Goal: Answer question/provide support: Share knowledge or assist other users

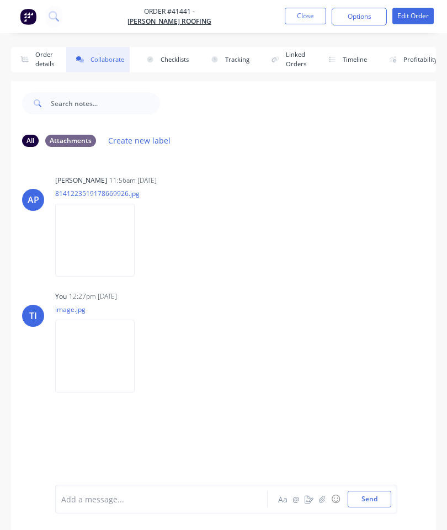
scroll to position [-1, 0]
click at [306, 18] on button "Close" at bounding box center [305, 16] width 41 height 17
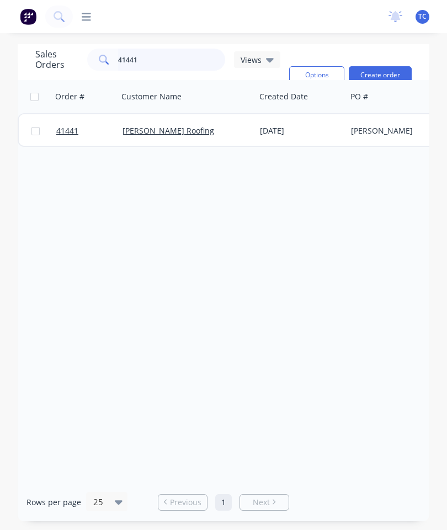
click at [174, 64] on input "41441" at bounding box center [172, 60] width 108 height 22
type input "4"
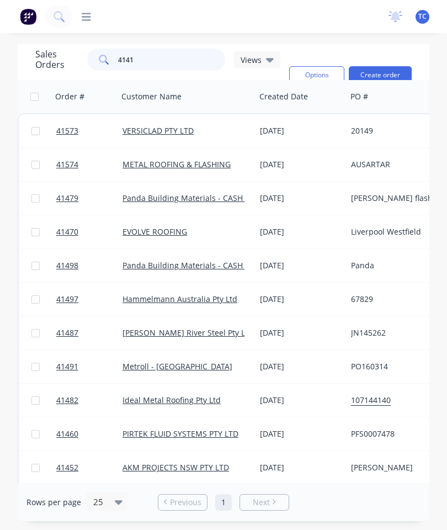
type input "41419"
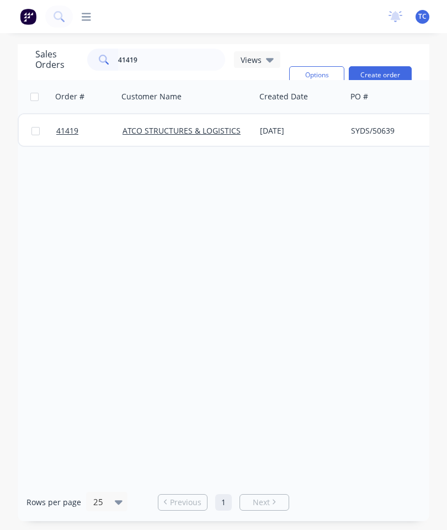
click at [64, 125] on link "41419" at bounding box center [89, 130] width 66 height 33
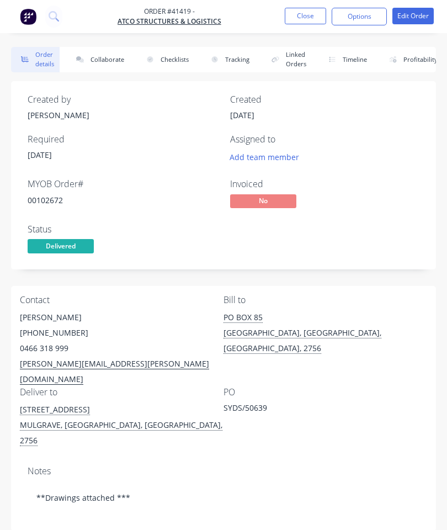
click at [99, 68] on button "Collaborate" at bounding box center [97, 59] width 63 height 25
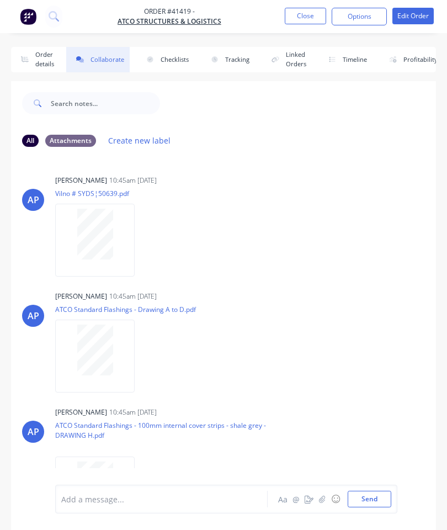
click at [317, 495] on button "button" at bounding box center [322, 498] width 13 height 13
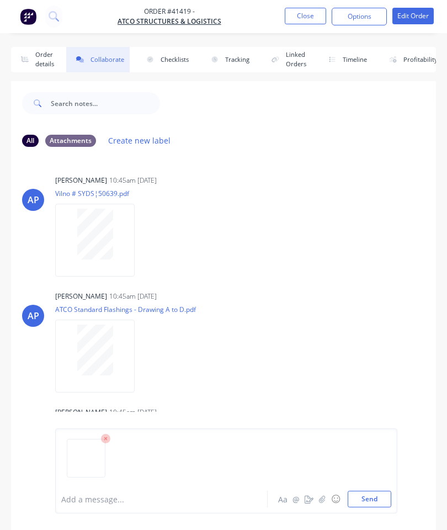
click at [370, 503] on button "Send" at bounding box center [370, 499] width 44 height 17
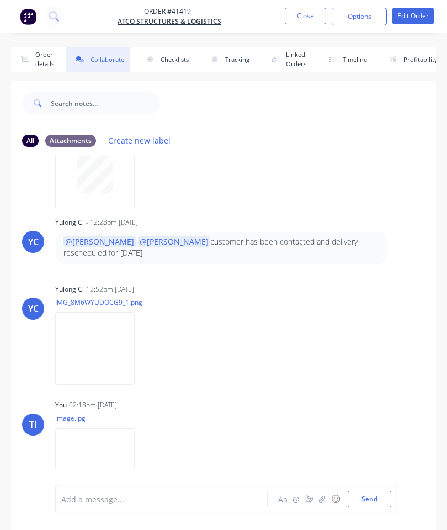
scroll to position [318, 0]
click at [302, 20] on button "Close" at bounding box center [305, 16] width 41 height 17
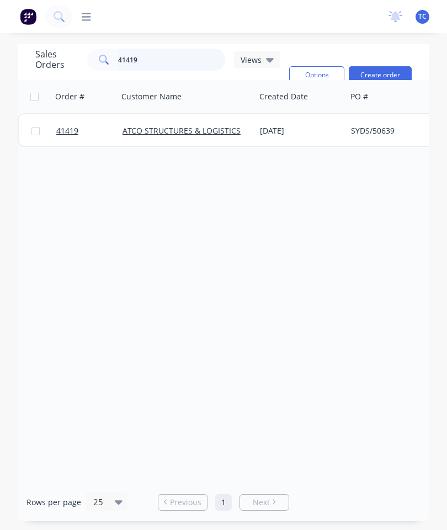
click at [157, 66] on input "41419" at bounding box center [172, 60] width 108 height 22
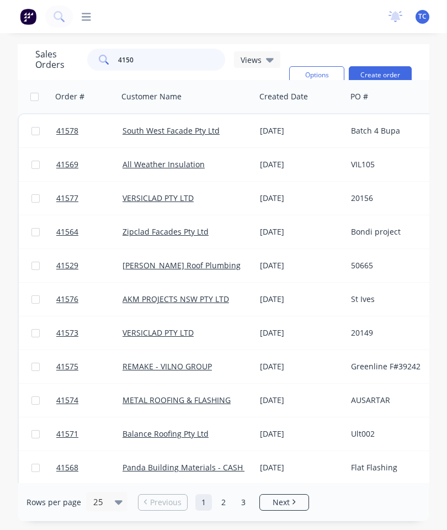
type input "41501"
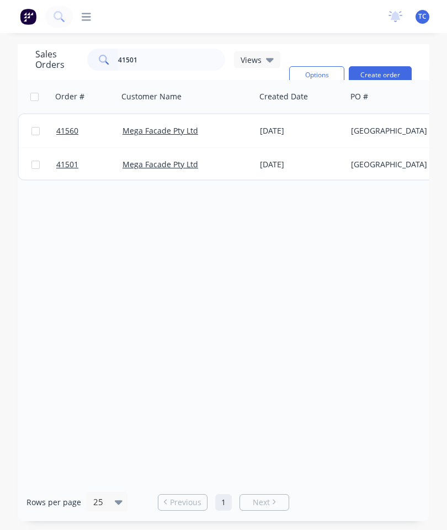
click at [71, 164] on span "41501" at bounding box center [67, 164] width 22 height 11
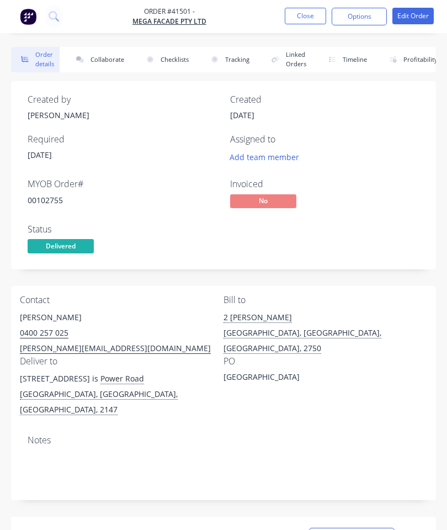
click at [103, 54] on button "Collaborate" at bounding box center [97, 59] width 63 height 25
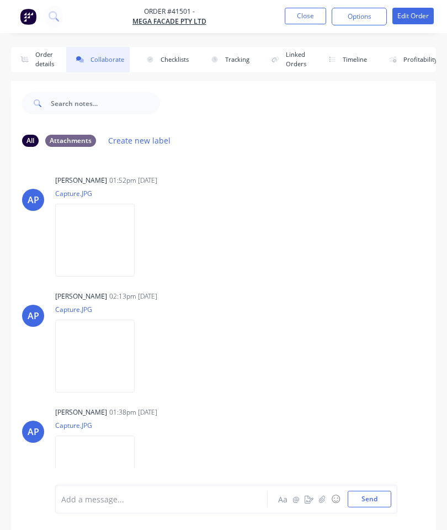
click at [320, 500] on icon "button" at bounding box center [322, 498] width 6 height 7
click at [370, 497] on button "Send" at bounding box center [370, 499] width 44 height 17
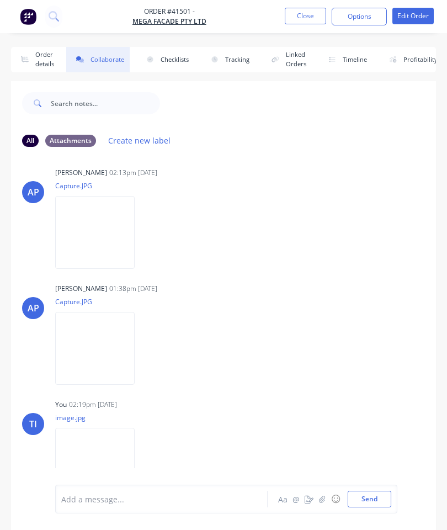
scroll to position [123, 0]
click at [301, 20] on button "Close" at bounding box center [305, 16] width 41 height 17
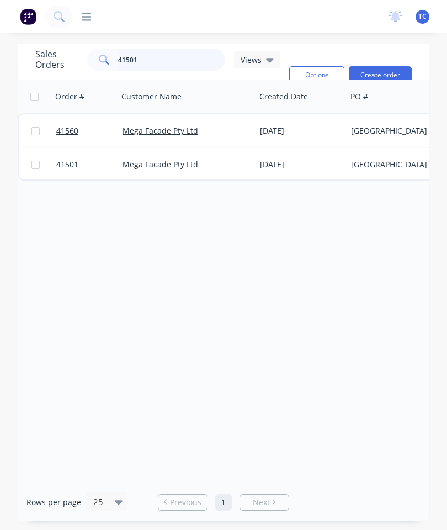
click at [177, 63] on input "41501" at bounding box center [172, 60] width 108 height 22
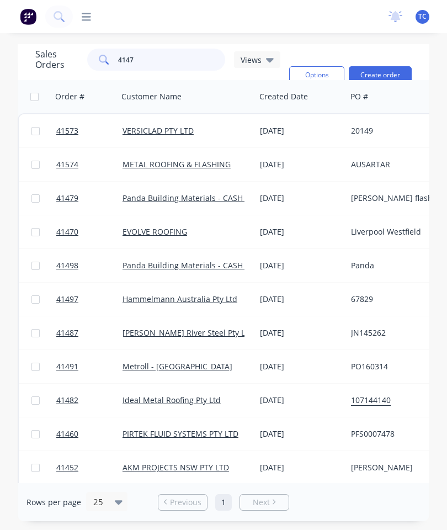
type input "41479"
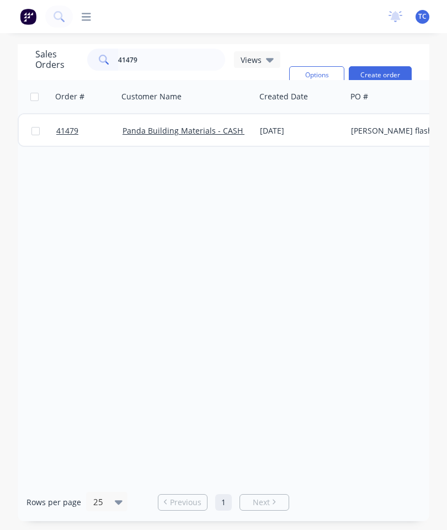
click at [68, 131] on span "41479" at bounding box center [67, 130] width 22 height 11
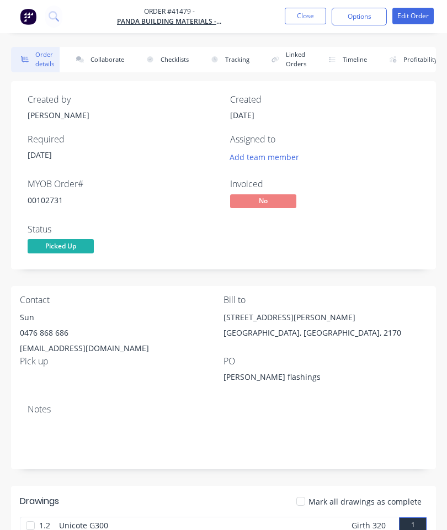
click at [108, 58] on button "Collaborate" at bounding box center [97, 59] width 63 height 25
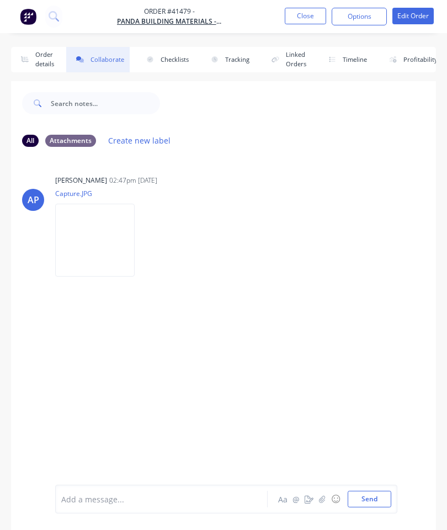
click at [317, 498] on button "button" at bounding box center [322, 498] width 13 height 13
click at [371, 496] on button "Send" at bounding box center [370, 499] width 44 height 17
click at [309, 18] on button "Close" at bounding box center [305, 16] width 41 height 17
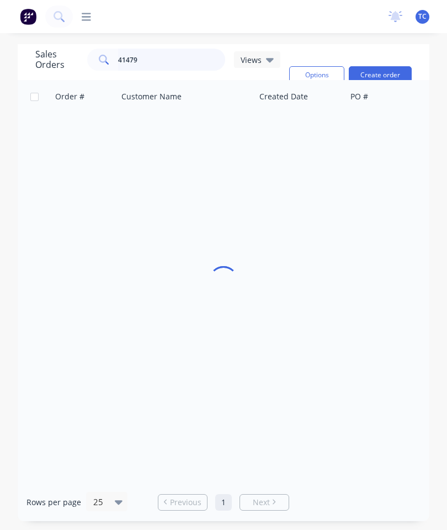
click at [172, 56] on input "41479" at bounding box center [172, 60] width 108 height 22
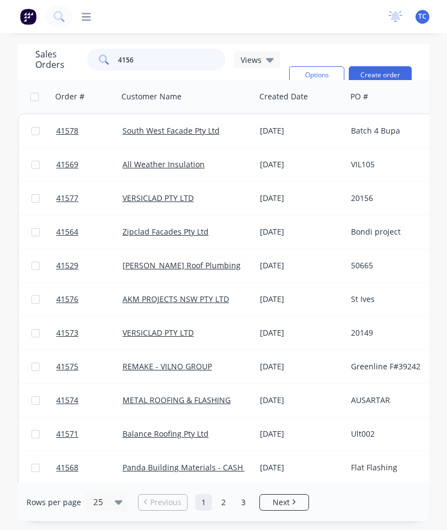
type input "41568"
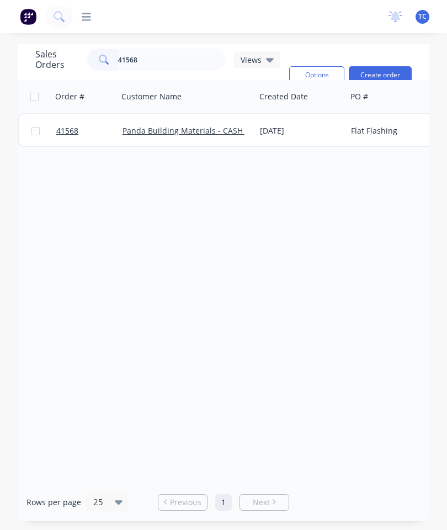
click at [72, 130] on span "41568" at bounding box center [67, 130] width 22 height 11
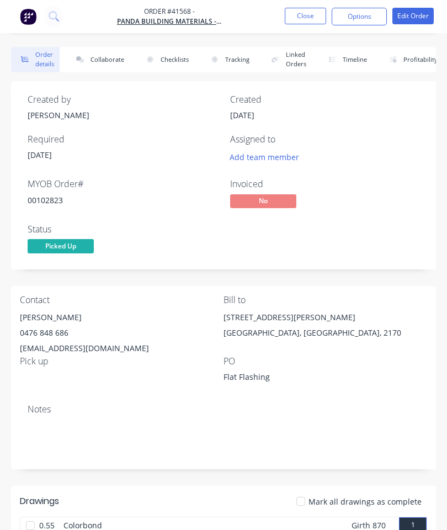
click at [101, 57] on button "Collaborate" at bounding box center [97, 59] width 63 height 25
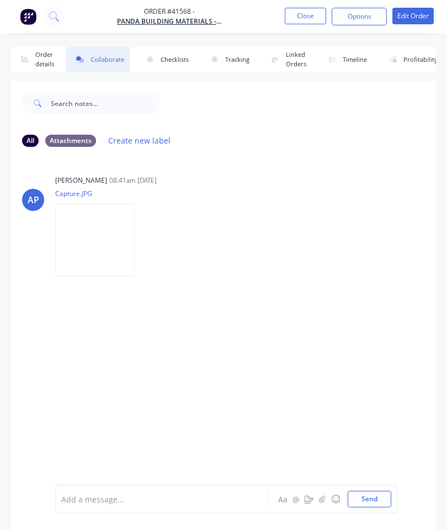
click at [319, 503] on button "button" at bounding box center [322, 498] width 13 height 13
click at [372, 498] on button "Send" at bounding box center [370, 499] width 44 height 17
click at [305, 10] on button "Close" at bounding box center [305, 16] width 41 height 17
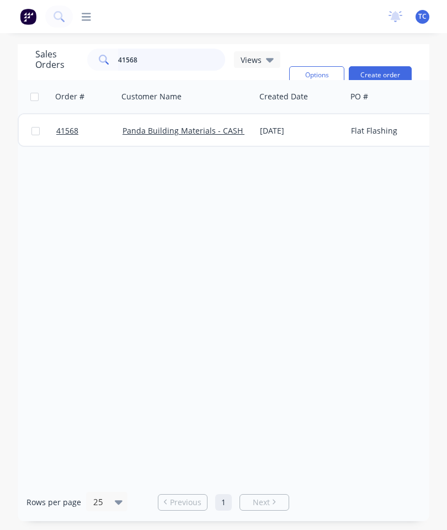
click at [174, 50] on input "41568" at bounding box center [172, 60] width 108 height 22
click at [178, 54] on input "41568" at bounding box center [172, 60] width 108 height 22
click at [180, 54] on input "41568" at bounding box center [172, 60] width 108 height 22
click at [175, 61] on input "41568" at bounding box center [172, 60] width 108 height 22
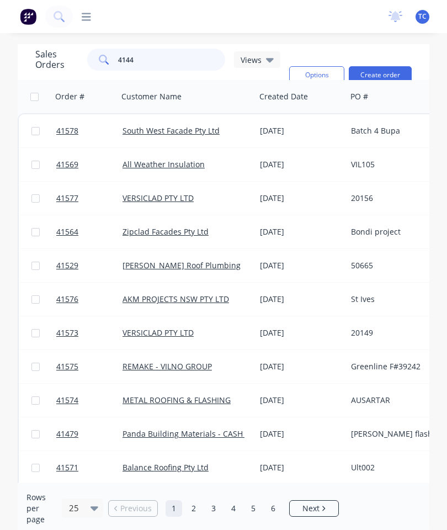
type input "41441"
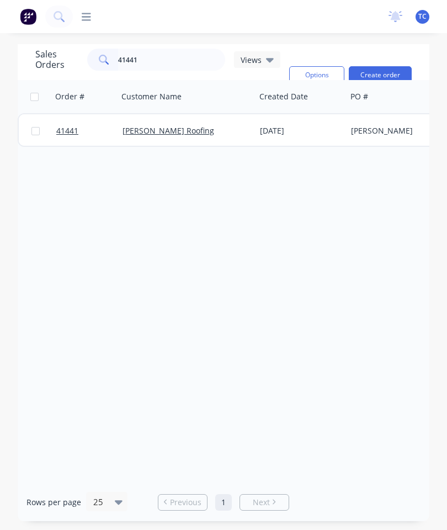
click at [70, 131] on span "41441" at bounding box center [67, 130] width 22 height 11
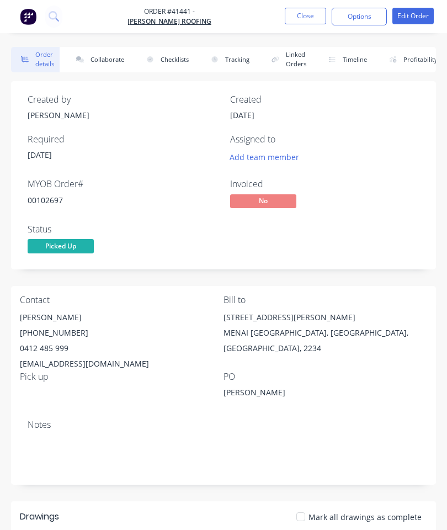
click at [98, 65] on button "Collaborate" at bounding box center [97, 59] width 63 height 25
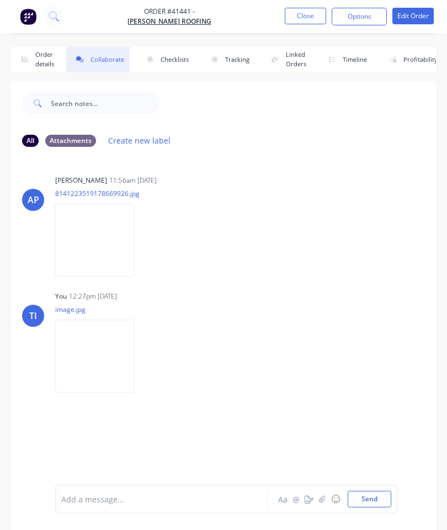
click at [324, 500] on icon "button" at bounding box center [322, 498] width 6 height 7
click at [378, 497] on button "Send" at bounding box center [370, 499] width 44 height 17
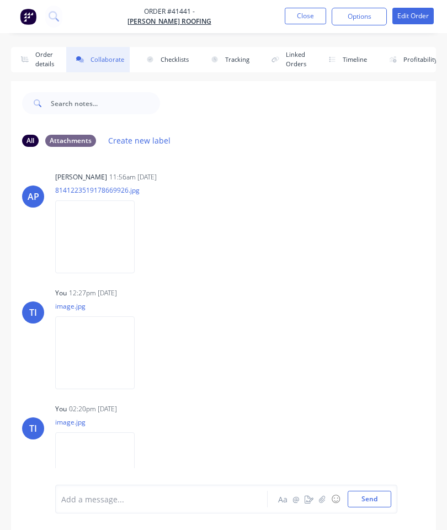
scroll to position [3, 0]
click at [296, 23] on button "Close" at bounding box center [305, 16] width 41 height 17
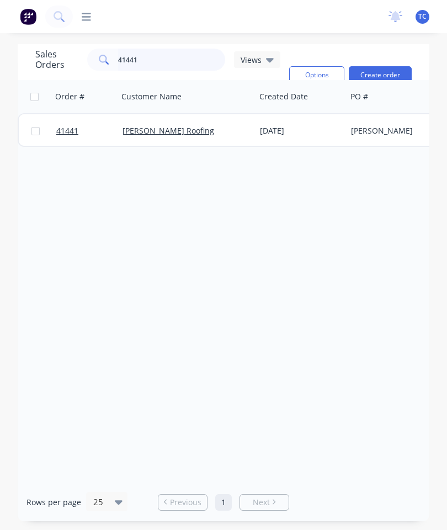
click at [188, 55] on input "41441" at bounding box center [172, 60] width 108 height 22
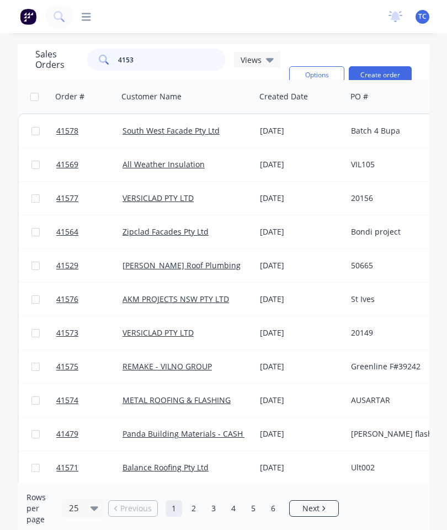
type input "41531"
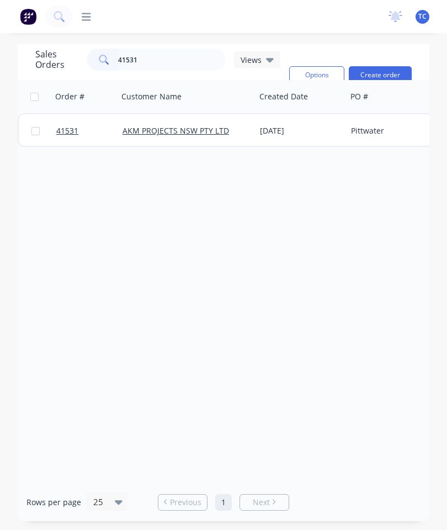
click at [66, 136] on link "41531" at bounding box center [89, 130] width 66 height 33
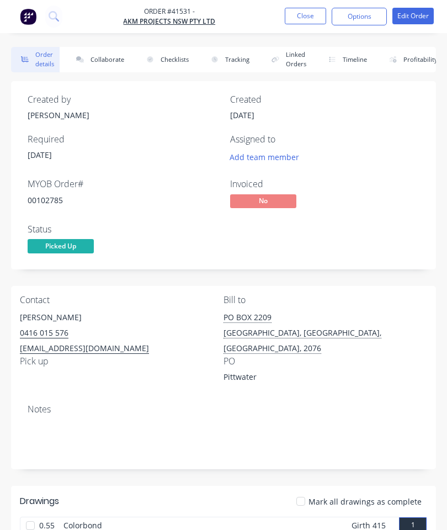
click at [109, 64] on button "Collaborate" at bounding box center [97, 59] width 63 height 25
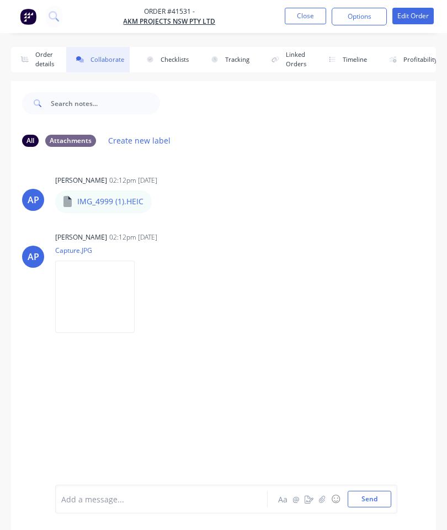
click at [317, 493] on button "button" at bounding box center [322, 498] width 13 height 13
click at [364, 503] on button "Send" at bounding box center [370, 499] width 44 height 17
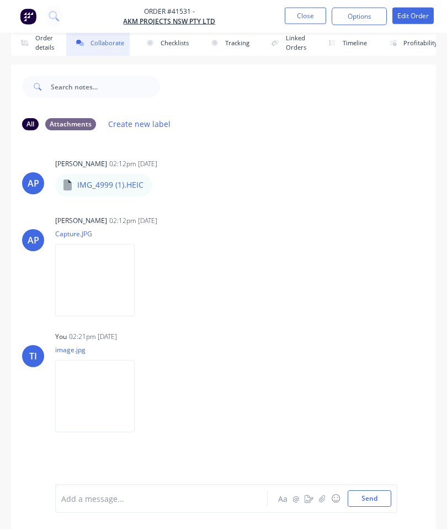
scroll to position [60, 0]
click at [302, 9] on button "Close" at bounding box center [305, 16] width 41 height 17
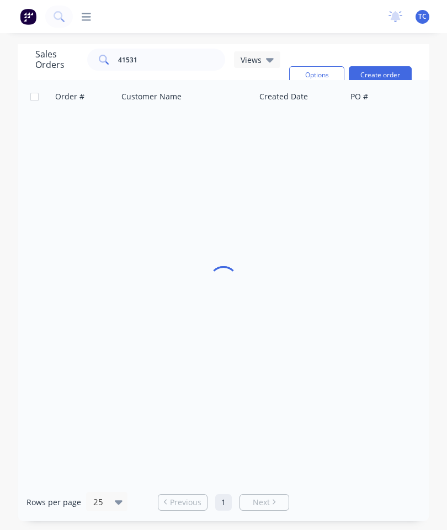
scroll to position [44, 0]
click at [190, 49] on input "41531" at bounding box center [172, 60] width 108 height 22
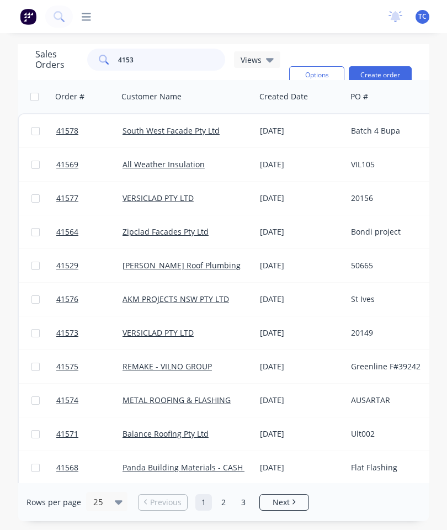
type input "41537"
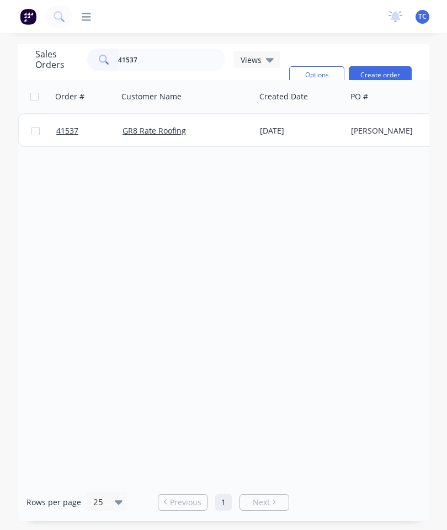
click at [70, 125] on span "41537" at bounding box center [67, 130] width 22 height 11
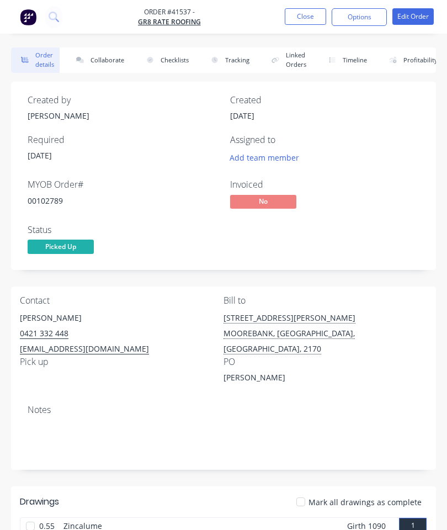
click at [105, 58] on button "Collaborate" at bounding box center [97, 59] width 63 height 25
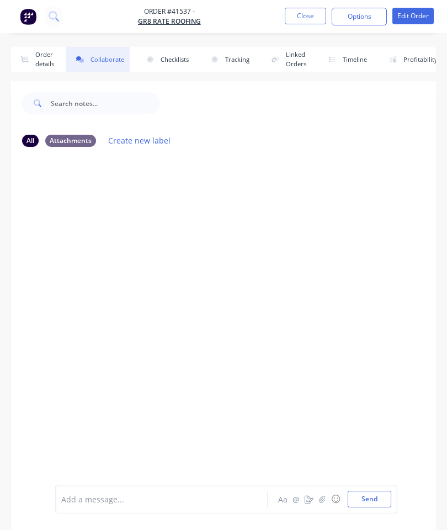
click at [328, 498] on button "button" at bounding box center [322, 498] width 13 height 13
click at [363, 505] on button "Send" at bounding box center [370, 499] width 44 height 17
click at [300, 17] on button "Close" at bounding box center [305, 16] width 41 height 17
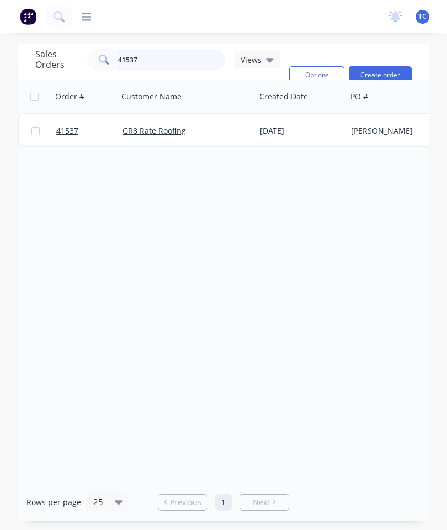
click at [173, 57] on input "41537" at bounding box center [172, 60] width 108 height 22
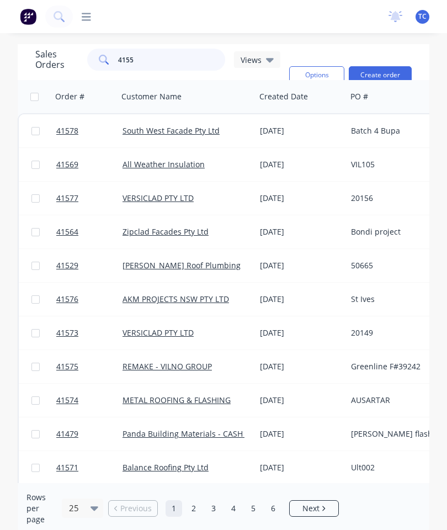
type input "41551"
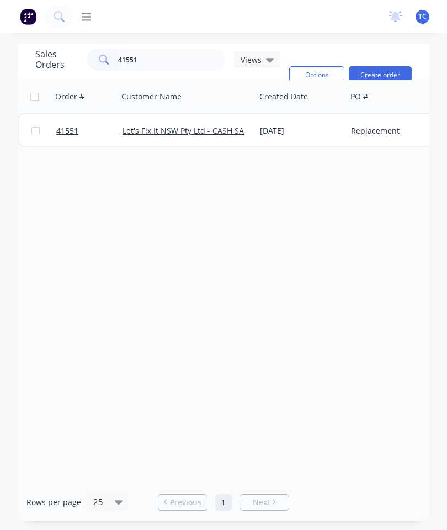
click at [62, 130] on span "41551" at bounding box center [67, 130] width 22 height 11
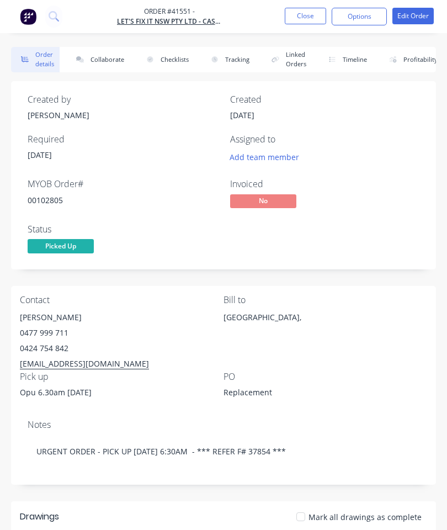
click at [110, 61] on button "Collaborate" at bounding box center [97, 59] width 63 height 25
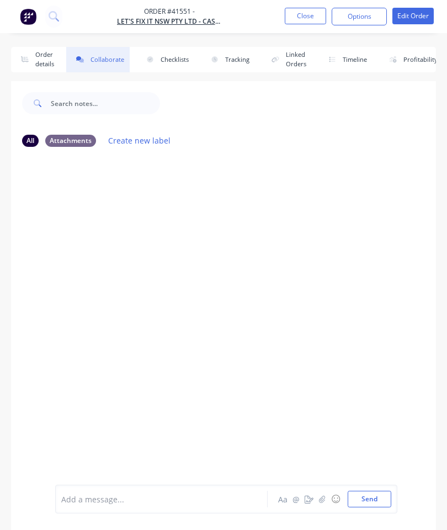
click at [328, 493] on button "button" at bounding box center [322, 498] width 13 height 13
click at [370, 502] on button "Send" at bounding box center [370, 499] width 44 height 17
click at [304, 12] on button "Close" at bounding box center [305, 16] width 41 height 17
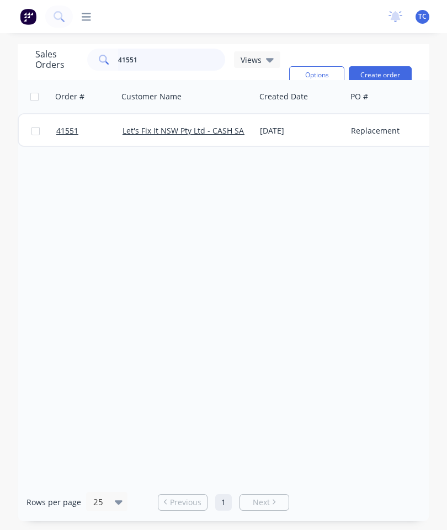
click at [182, 57] on input "41551" at bounding box center [172, 60] width 108 height 22
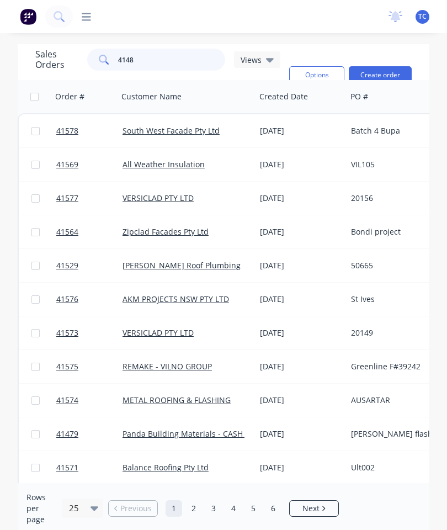
type input "41482"
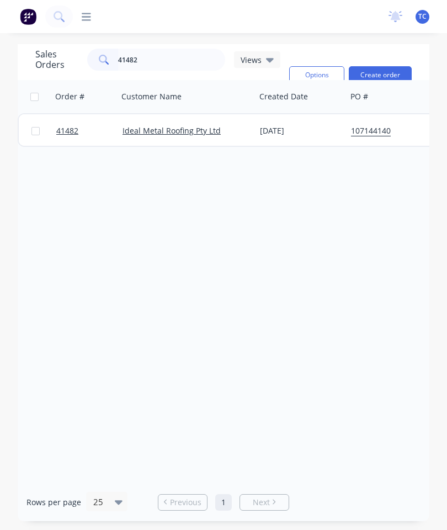
click at [65, 131] on span "41482" at bounding box center [67, 130] width 22 height 11
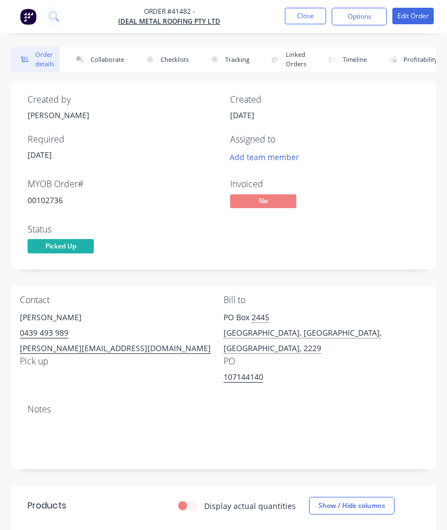
click at [101, 63] on button "Collaborate" at bounding box center [97, 59] width 63 height 25
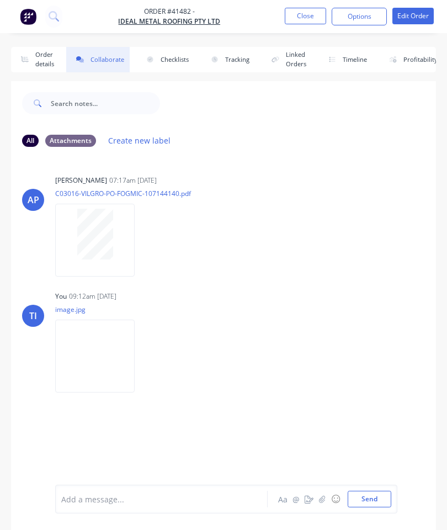
click at [307, 16] on button "Close" at bounding box center [305, 16] width 41 height 17
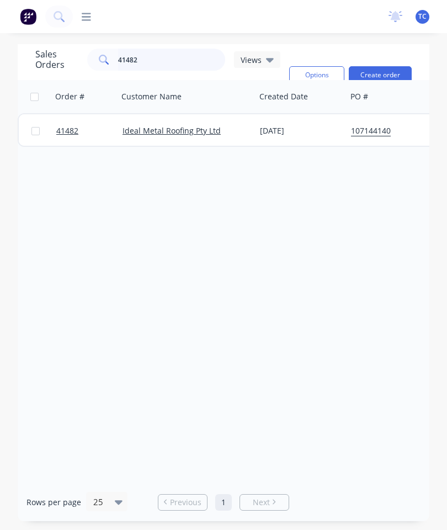
click at [152, 66] on input "41482" at bounding box center [172, 60] width 108 height 22
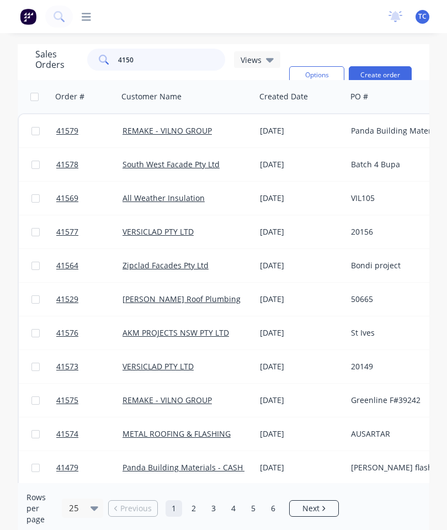
type input "41505"
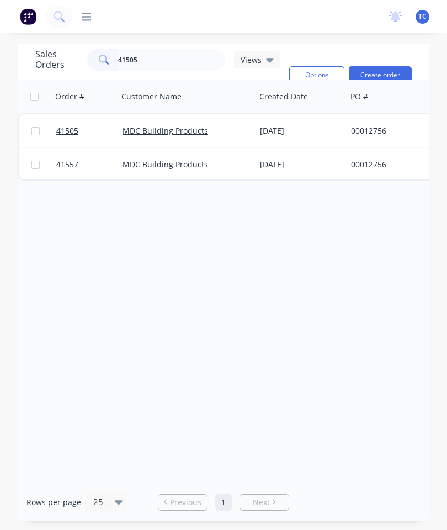
click at [71, 129] on span "41505" at bounding box center [67, 130] width 22 height 11
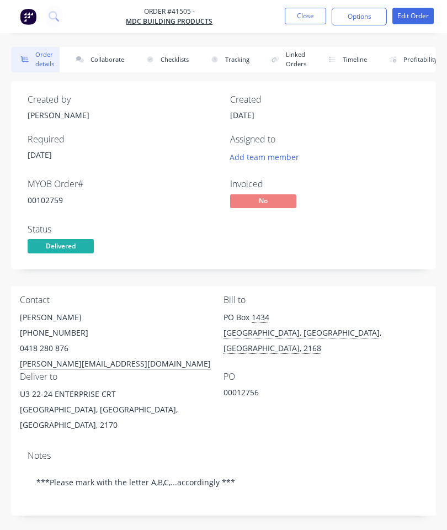
click at [108, 57] on button "Collaborate" at bounding box center [97, 59] width 63 height 25
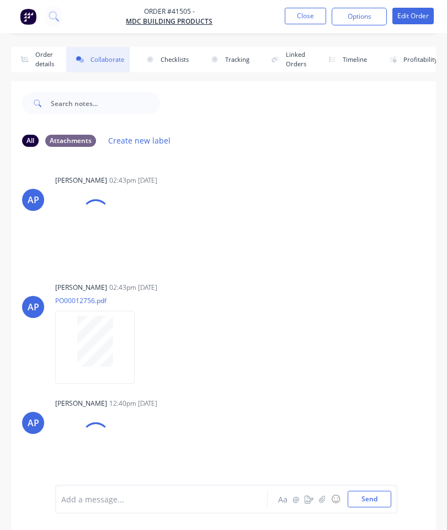
click at [318, 501] on button "button" at bounding box center [322, 498] width 13 height 13
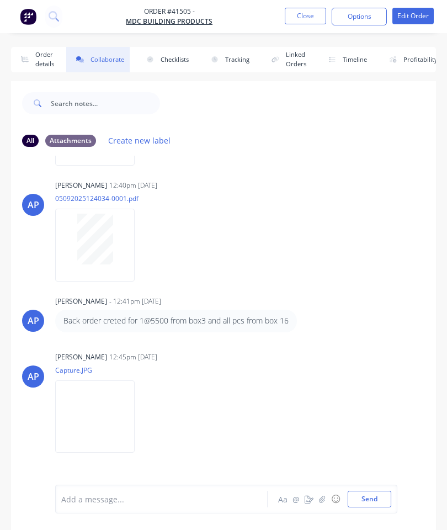
scroll to position [124, 0]
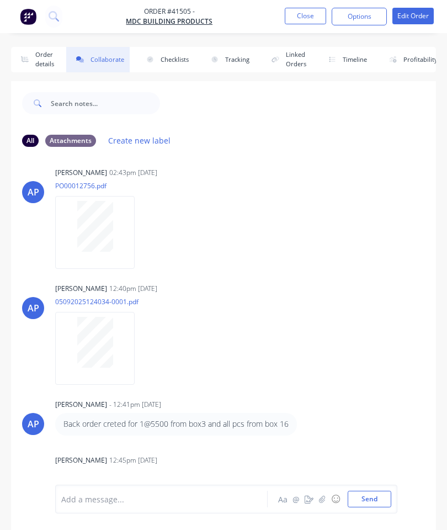
click at [312, 15] on button "Close" at bounding box center [305, 16] width 41 height 17
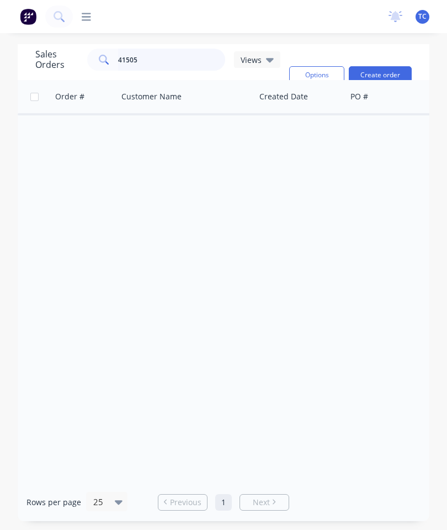
click at [171, 61] on input "41505" at bounding box center [172, 60] width 108 height 22
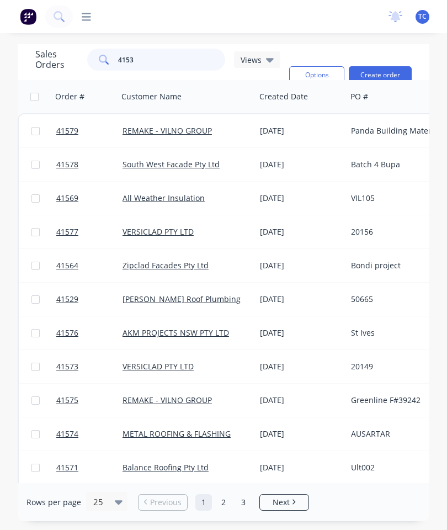
type input "41530"
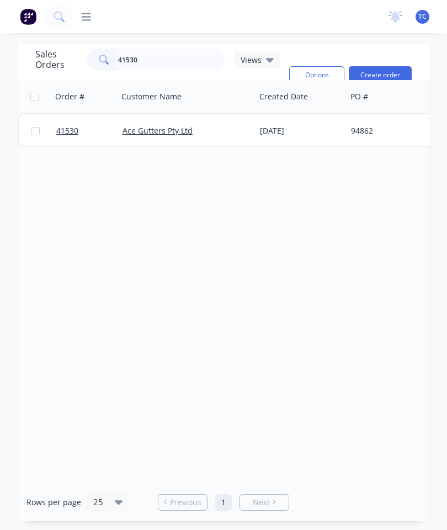
click at [72, 132] on span "41530" at bounding box center [67, 130] width 22 height 11
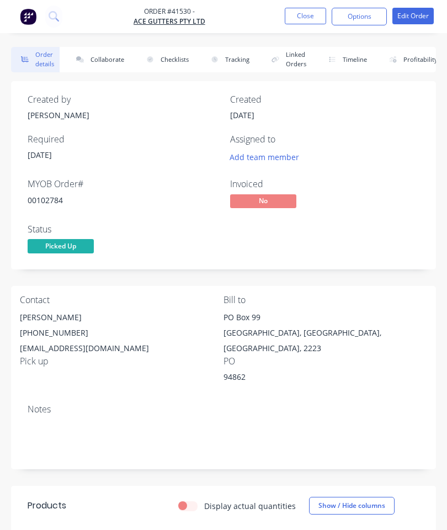
click at [115, 55] on button "Collaborate" at bounding box center [97, 59] width 63 height 25
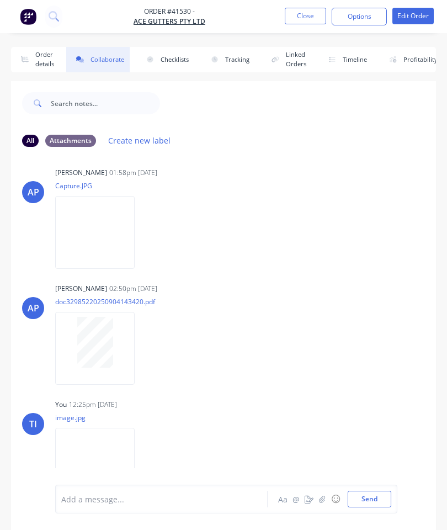
scroll to position [123, 0]
click at [301, 13] on button "Close" at bounding box center [305, 16] width 41 height 17
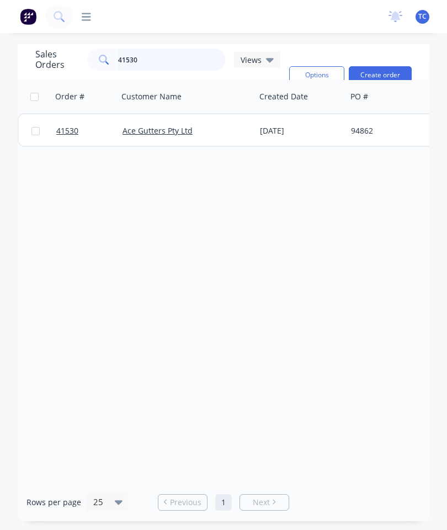
click at [171, 60] on input "41530" at bounding box center [172, 60] width 108 height 22
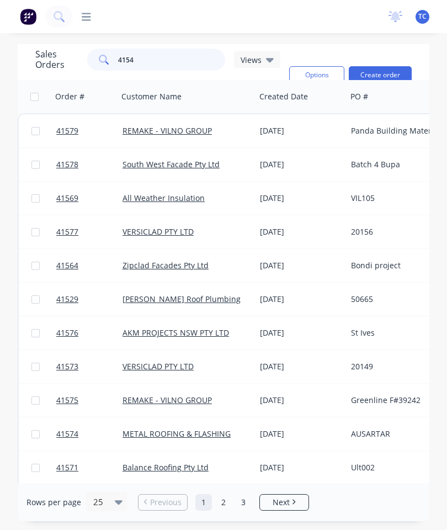
type input "41545"
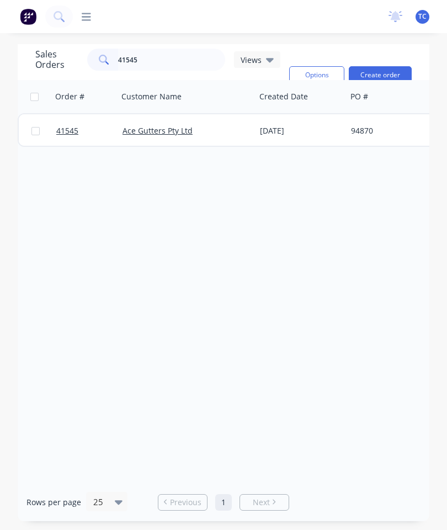
click at [66, 125] on link "41545" at bounding box center [89, 130] width 66 height 33
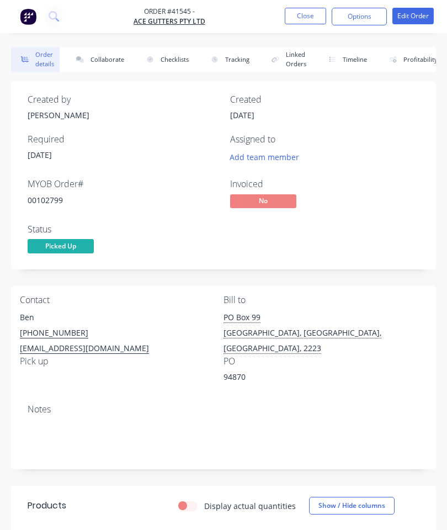
click at [112, 51] on button "Collaborate" at bounding box center [97, 59] width 63 height 25
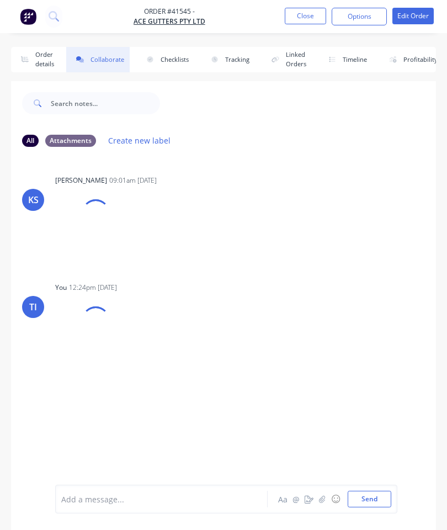
scroll to position [60, 0]
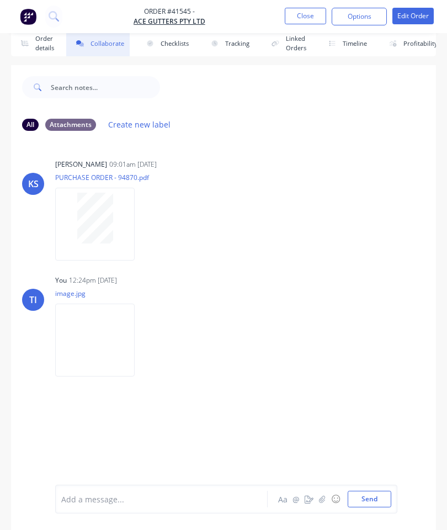
click at [310, 11] on button "Close" at bounding box center [305, 16] width 41 height 17
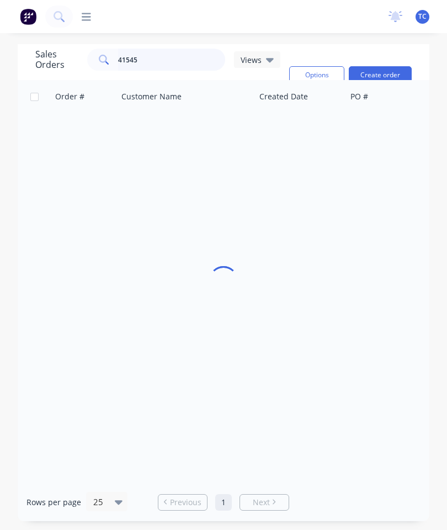
click at [164, 49] on input "41545" at bounding box center [172, 60] width 108 height 22
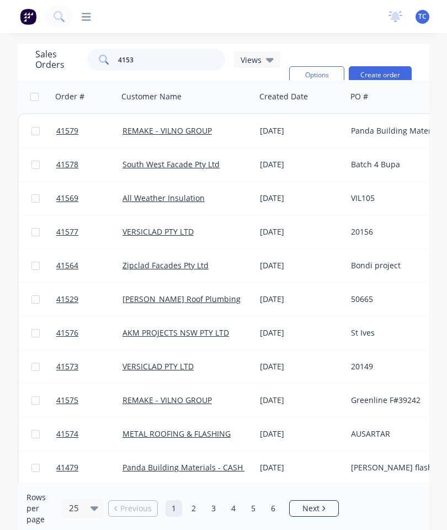
type input "41530"
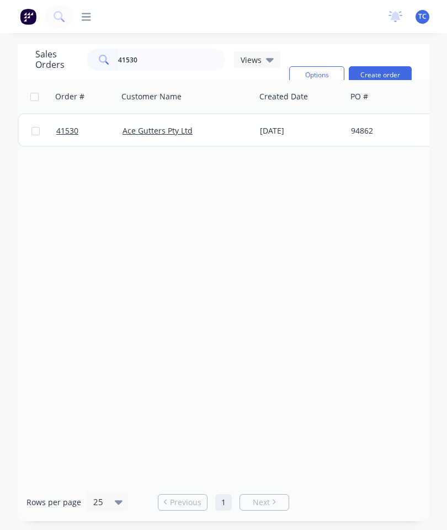
click at [67, 125] on span "41530" at bounding box center [67, 130] width 22 height 11
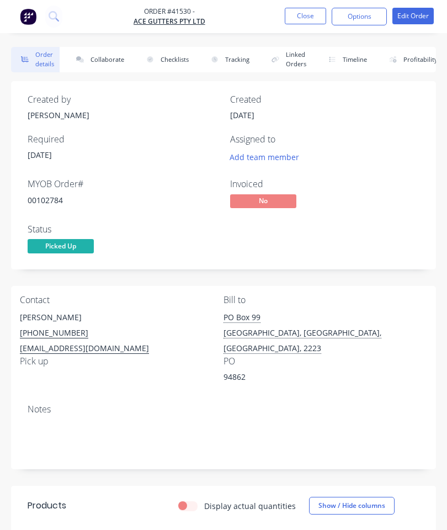
click at [107, 57] on button "Collaborate" at bounding box center [97, 59] width 63 height 25
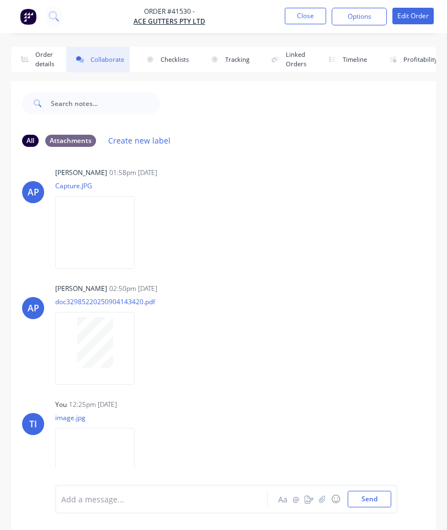
scroll to position [123, 0]
click at [307, 18] on button "Close" at bounding box center [305, 16] width 41 height 17
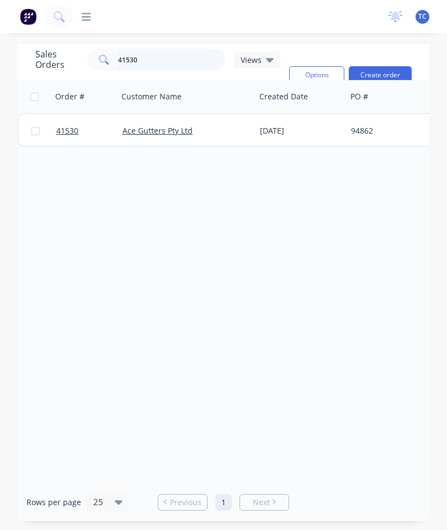
click at [155, 59] on input "41530" at bounding box center [172, 60] width 108 height 22
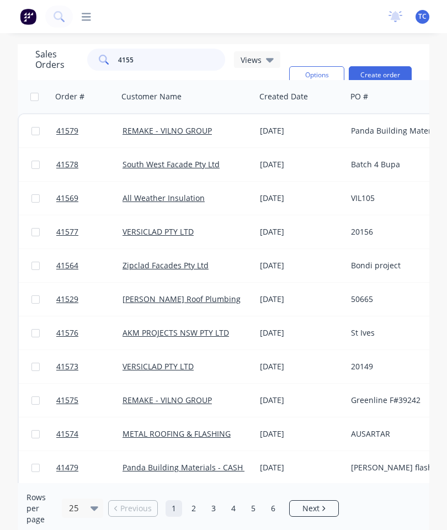
type input "41550"
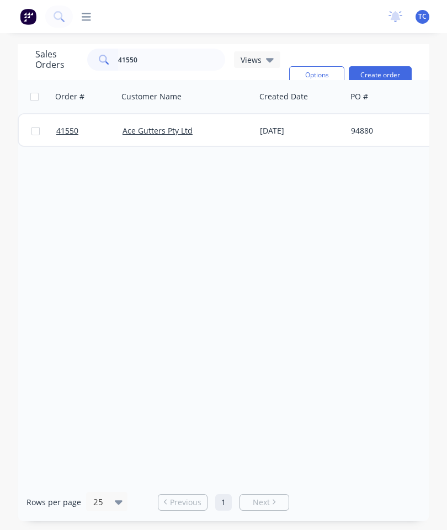
click at [76, 131] on span "41550" at bounding box center [67, 130] width 22 height 11
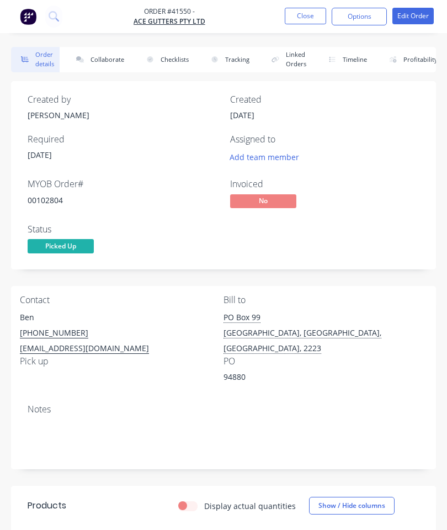
click at [99, 51] on button "Collaborate" at bounding box center [97, 59] width 63 height 25
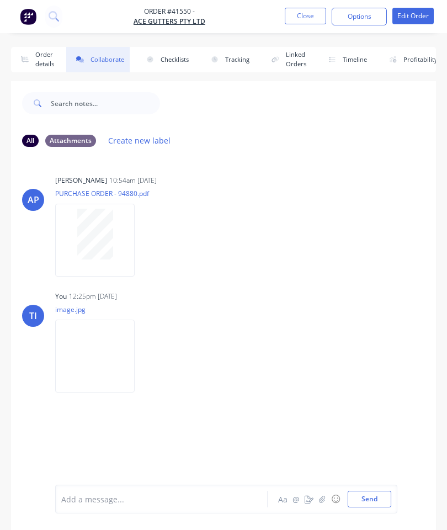
click at [328, 493] on button "button" at bounding box center [322, 498] width 13 height 13
click at [306, 22] on button "Close" at bounding box center [305, 16] width 41 height 17
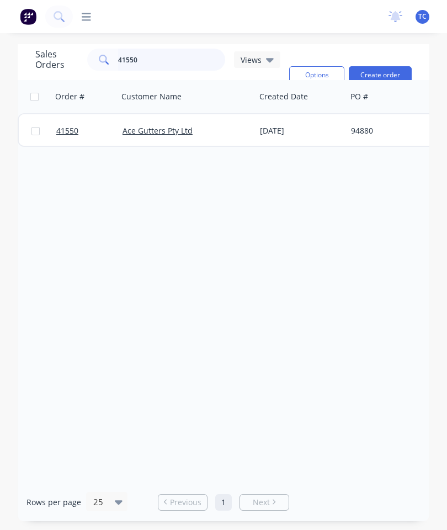
click at [165, 67] on input "41550" at bounding box center [172, 60] width 108 height 22
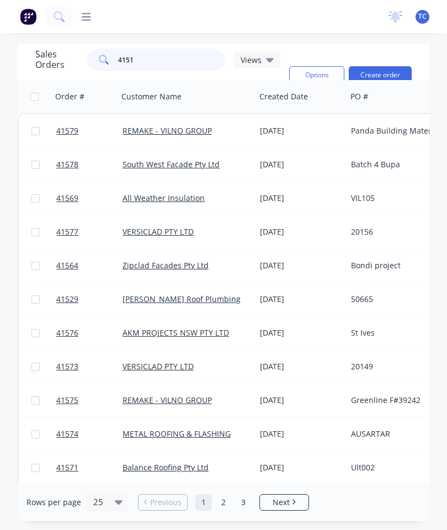
type input "41516"
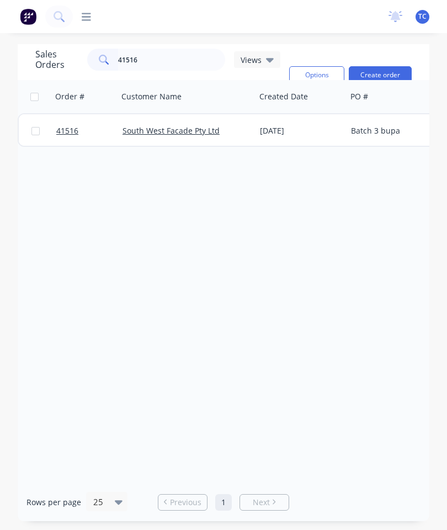
click at [68, 127] on span "41516" at bounding box center [67, 130] width 22 height 11
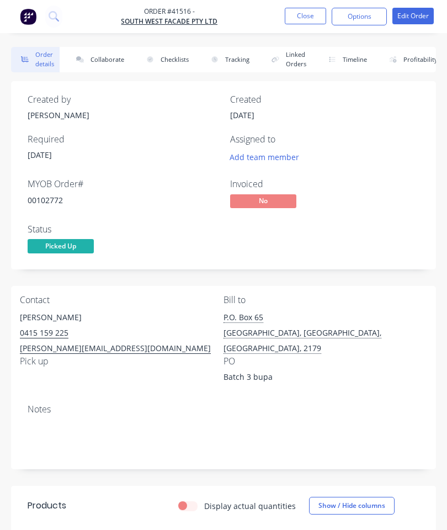
click at [116, 60] on button "Collaborate" at bounding box center [97, 59] width 63 height 25
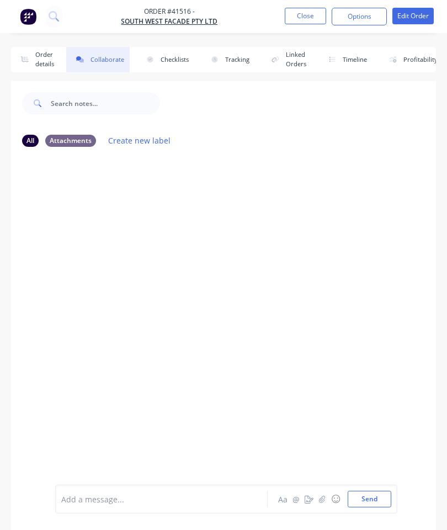
click at [324, 501] on icon "button" at bounding box center [322, 499] width 7 height 8
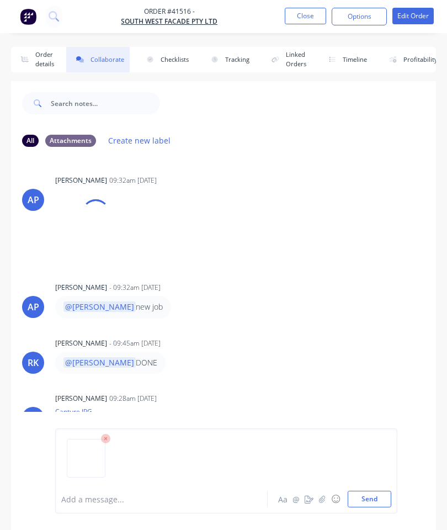
click at [372, 494] on button "Send" at bounding box center [370, 499] width 44 height 17
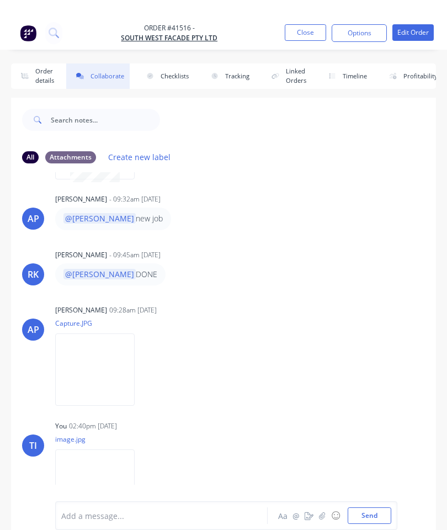
scroll to position [113, 0]
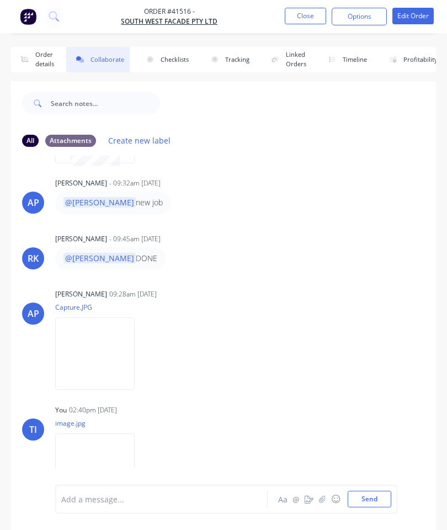
click at [307, 19] on button "Close" at bounding box center [305, 16] width 41 height 17
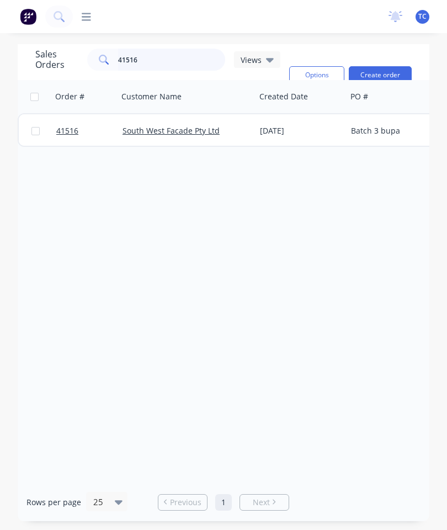
click at [204, 59] on input "41516" at bounding box center [172, 60] width 108 height 22
type input "41535"
click at [68, 127] on span "41535" at bounding box center [67, 130] width 22 height 11
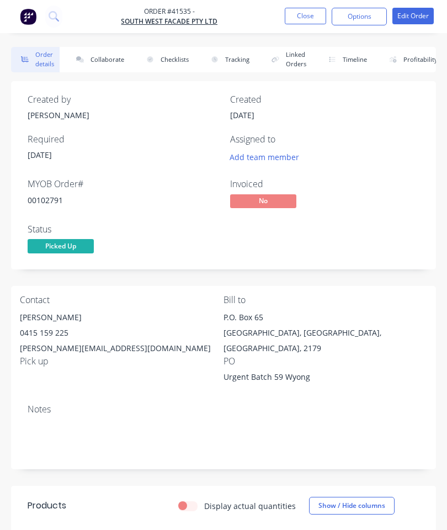
click at [100, 57] on button "Collaborate" at bounding box center [97, 59] width 63 height 25
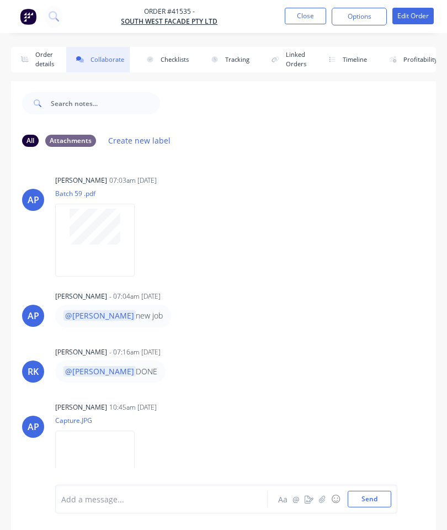
click at [321, 501] on icon "button" at bounding box center [322, 498] width 6 height 7
click at [371, 496] on button "Send" at bounding box center [370, 499] width 44 height 17
click at [308, 15] on button "Close" at bounding box center [305, 16] width 41 height 17
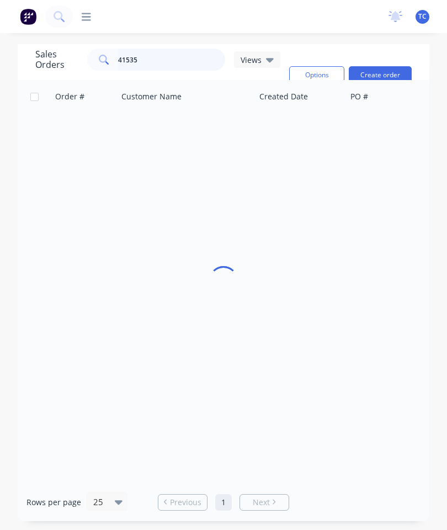
click at [172, 65] on input "41535" at bounding box center [172, 60] width 108 height 22
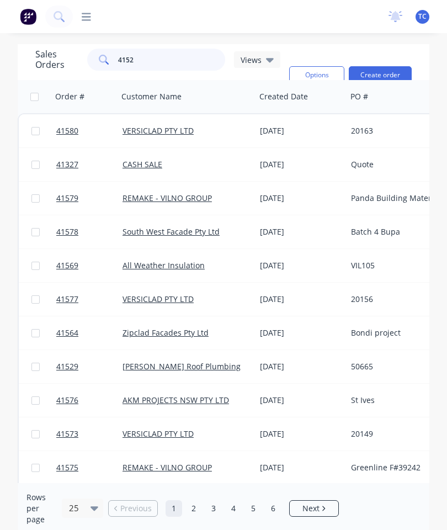
type input "41528"
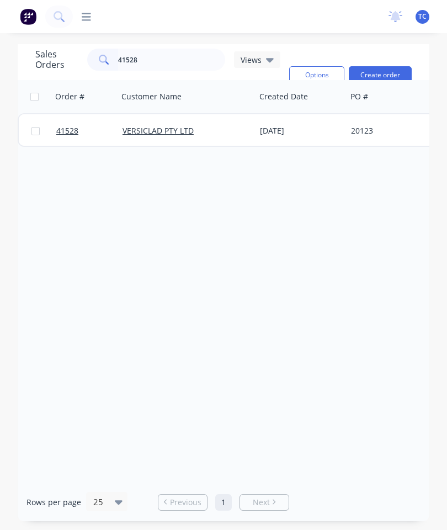
click at [68, 126] on span "41528" at bounding box center [67, 130] width 22 height 11
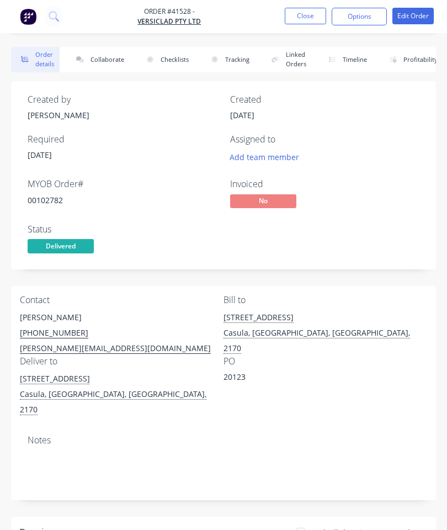
click at [115, 64] on button "Collaborate" at bounding box center [97, 59] width 63 height 25
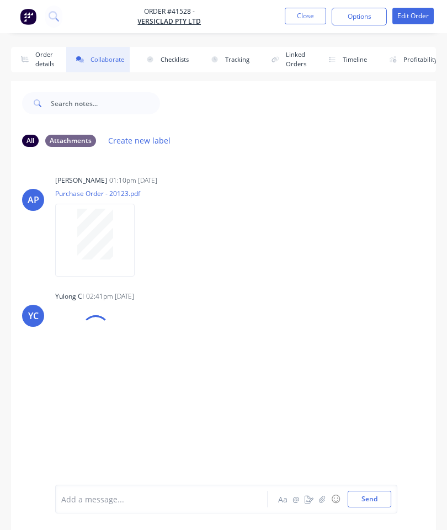
click at [318, 498] on button "button" at bounding box center [322, 498] width 13 height 13
click at [368, 498] on button "Send" at bounding box center [370, 499] width 44 height 17
